Goal: Check status: Check status

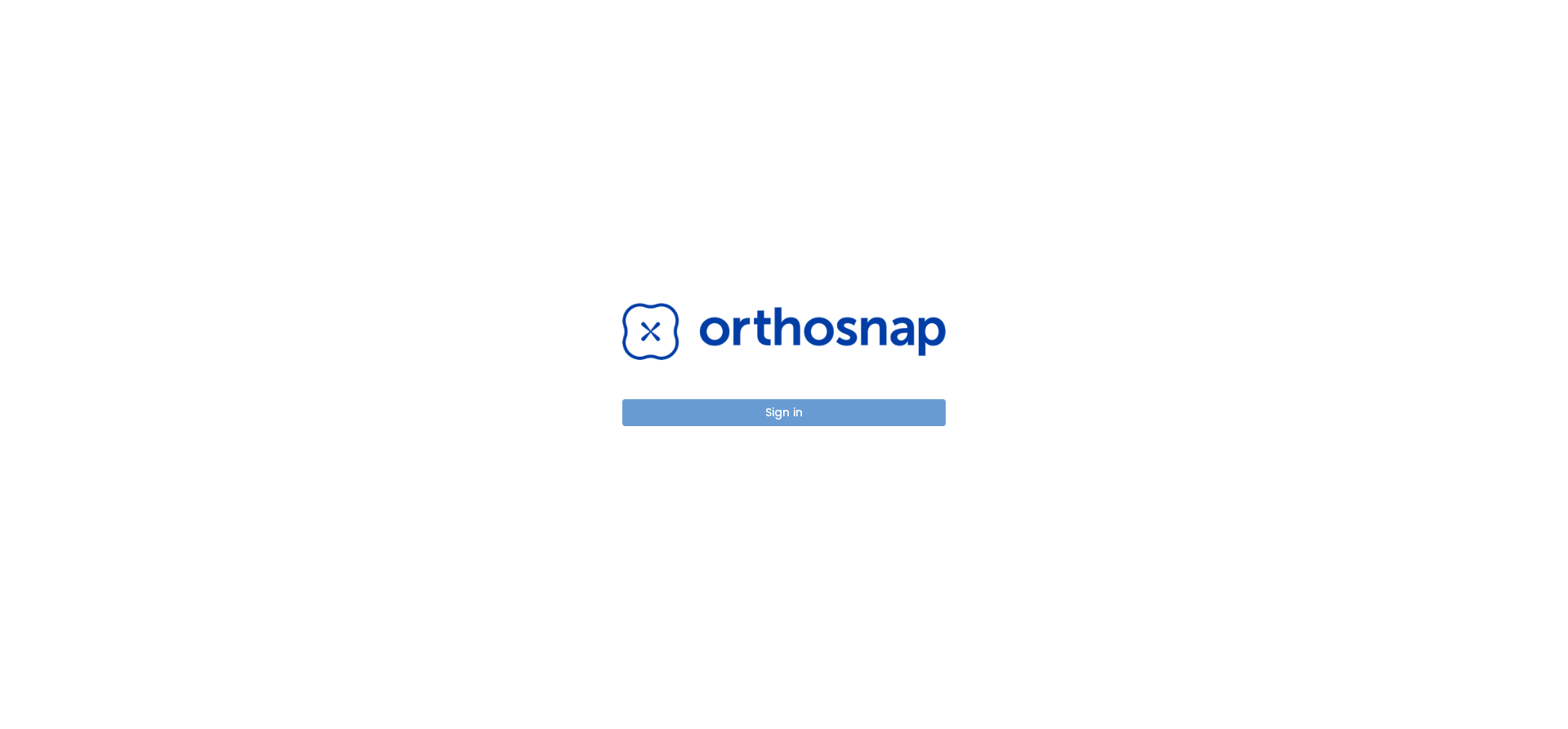
click at [774, 403] on button "Sign in" at bounding box center [784, 412] width 324 height 27
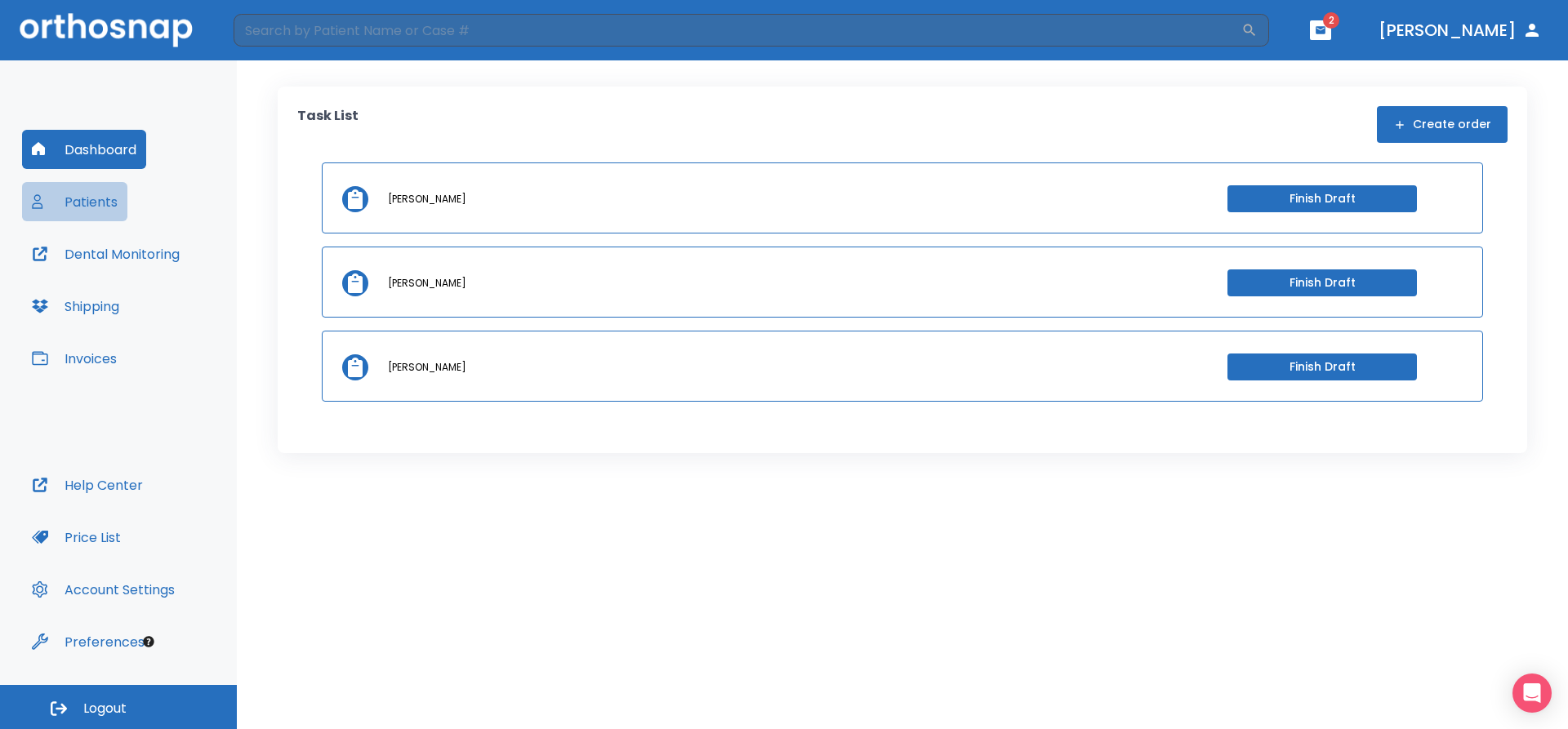
click at [83, 194] on button "Patients" at bounding box center [75, 201] width 106 height 39
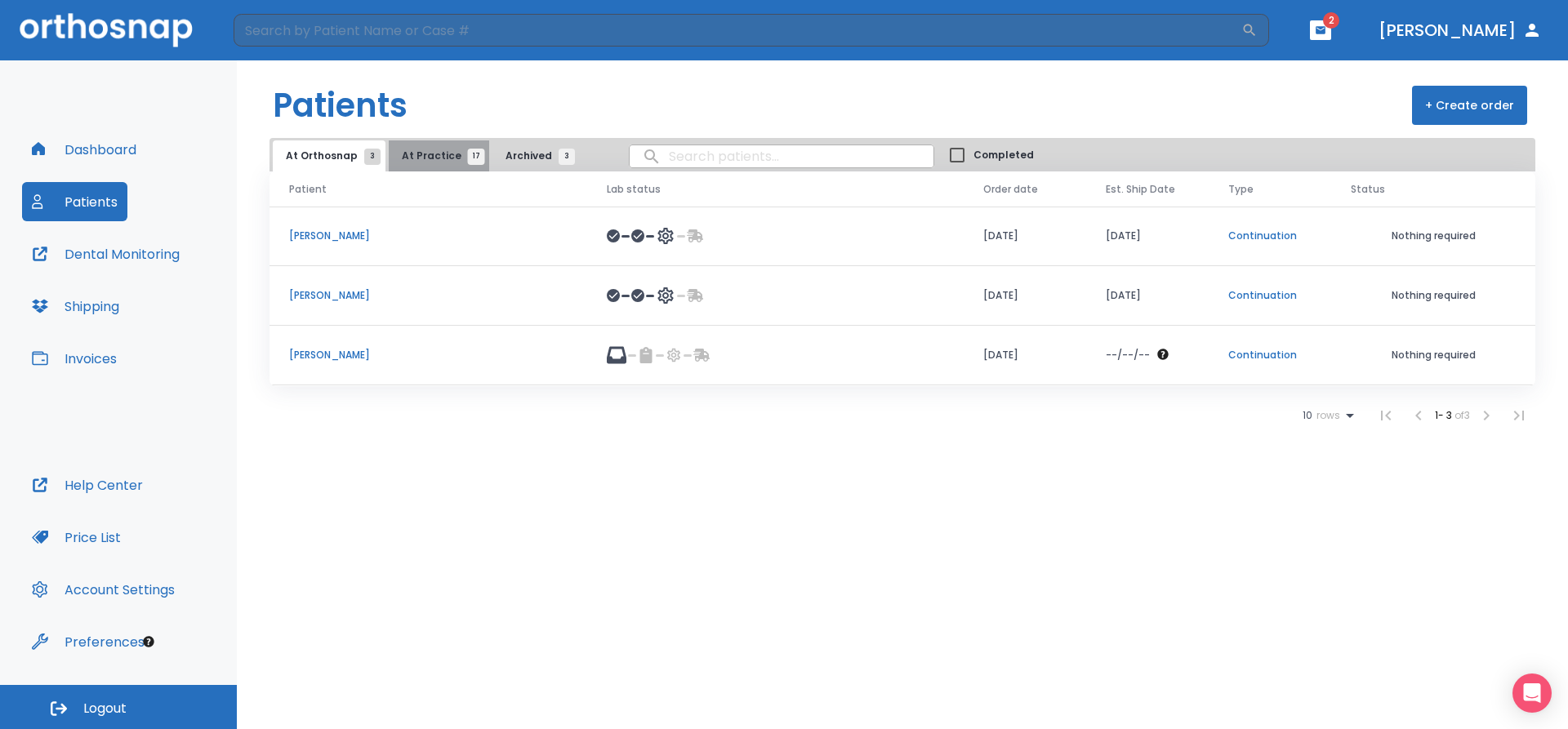
click at [439, 154] on span "At Practice 17" at bounding box center [439, 156] width 74 height 15
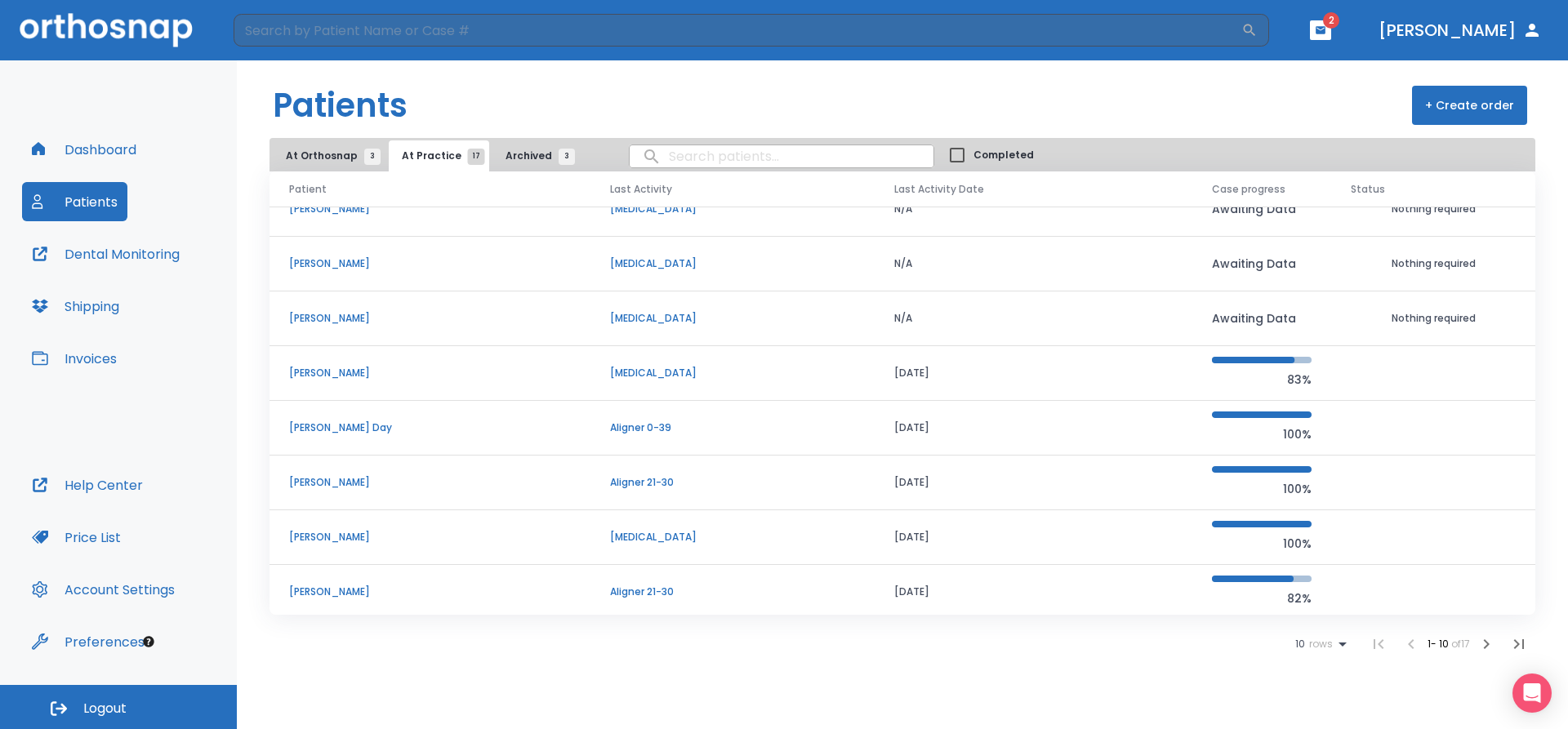
scroll to position [140, 0]
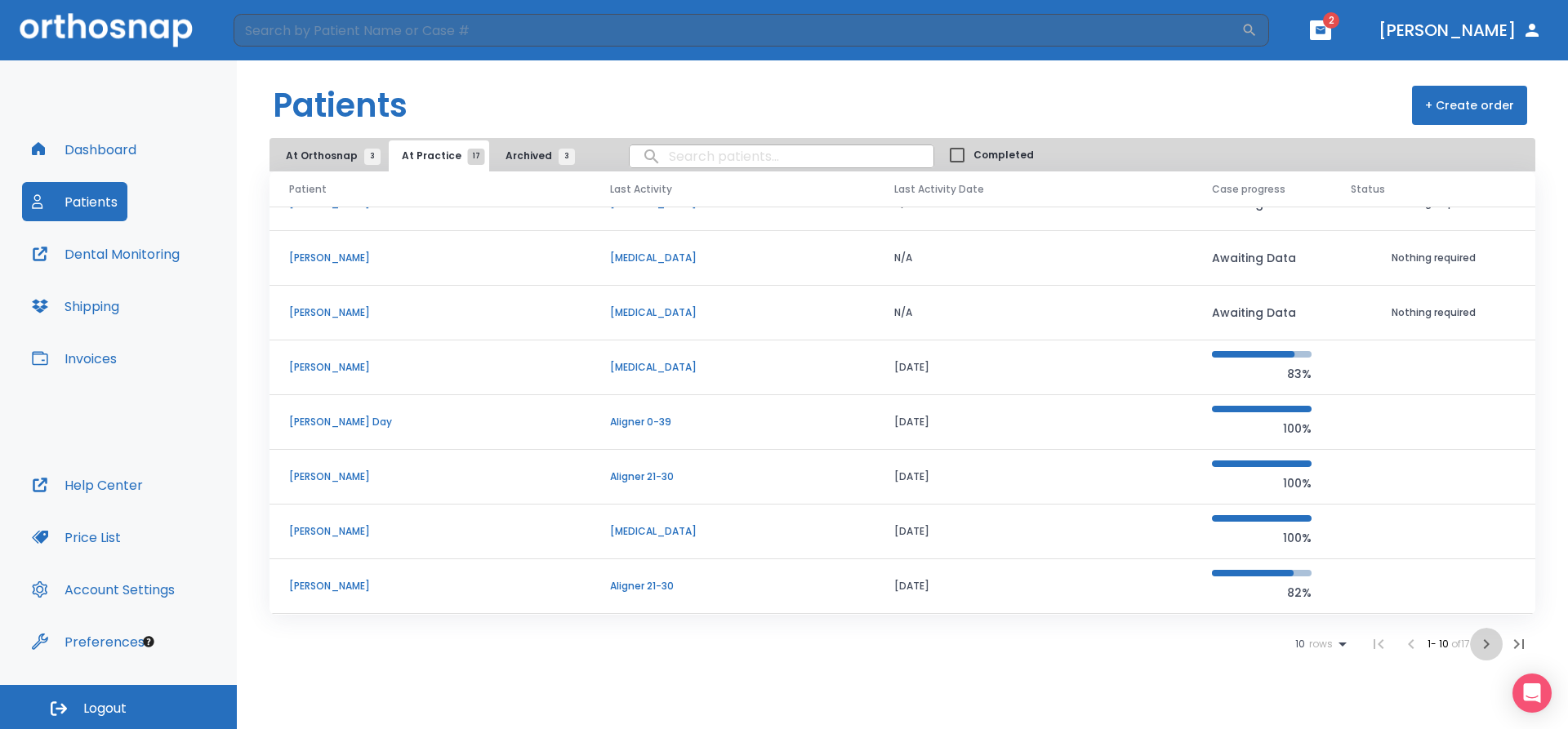
click at [1485, 645] on icon "button" at bounding box center [1487, 644] width 20 height 20
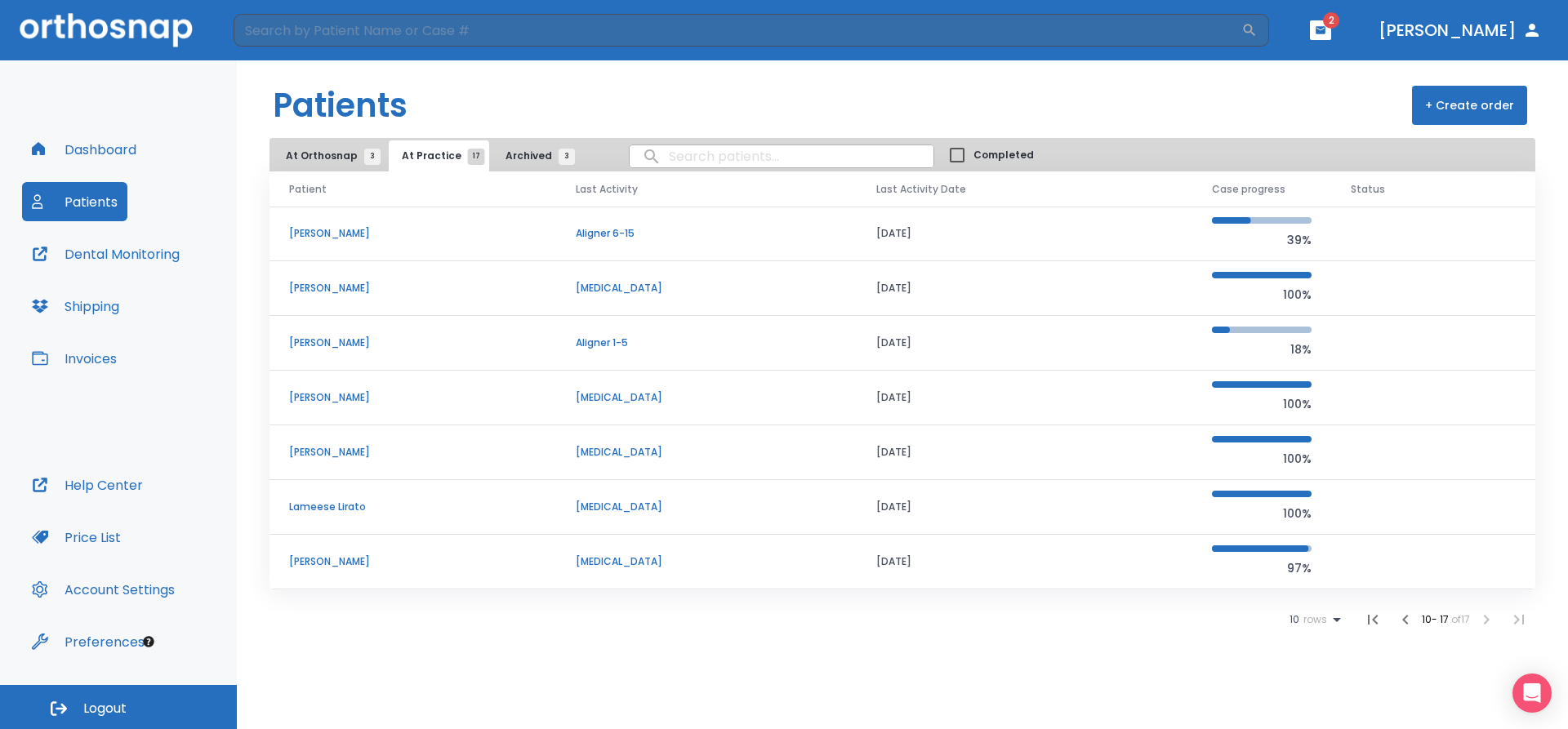
click at [317, 235] on p "[PERSON_NAME]" at bounding box center [413, 234] width 248 height 15
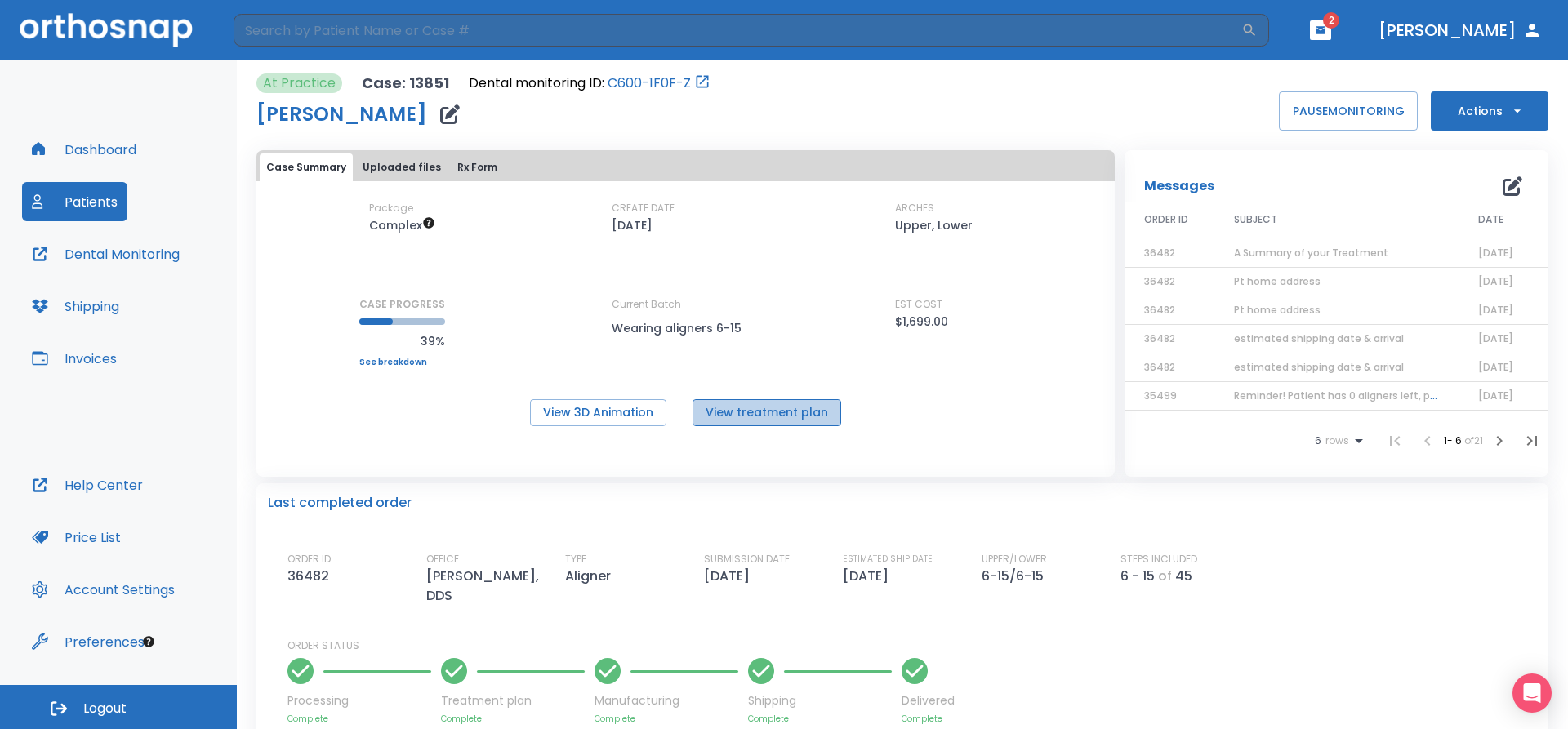
click at [764, 418] on button "View treatment plan" at bounding box center [767, 412] width 149 height 27
